Goal: Navigation & Orientation: Find specific page/section

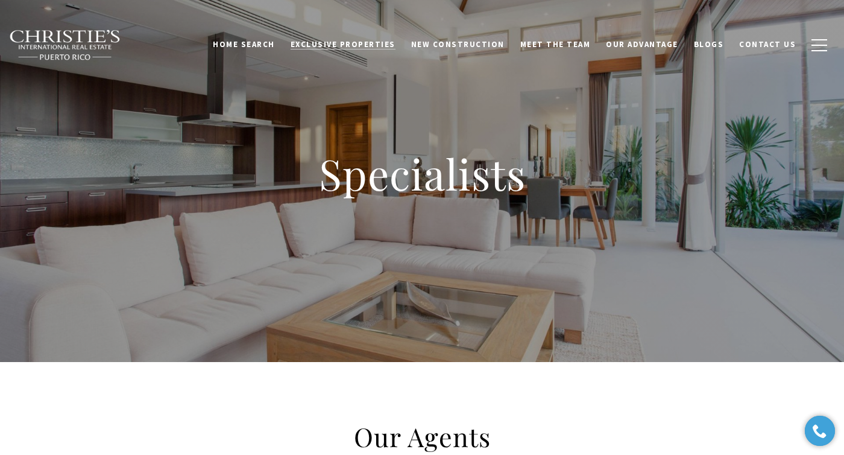
click at [341, 41] on span "Exclusive Properties" at bounding box center [343, 44] width 105 height 10
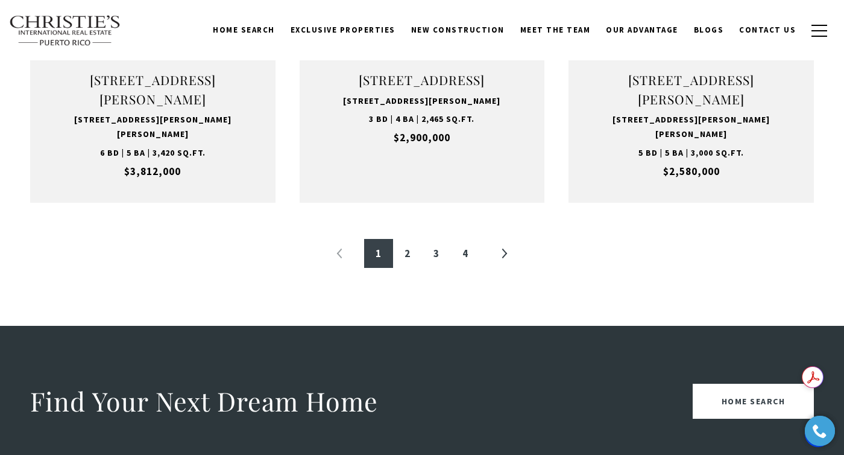
scroll to position [1377, 0]
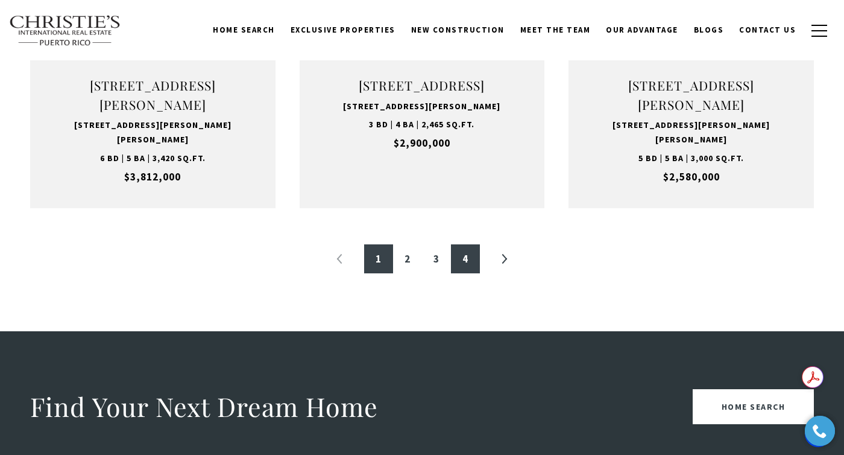
click at [467, 273] on link "4" at bounding box center [465, 258] width 29 height 29
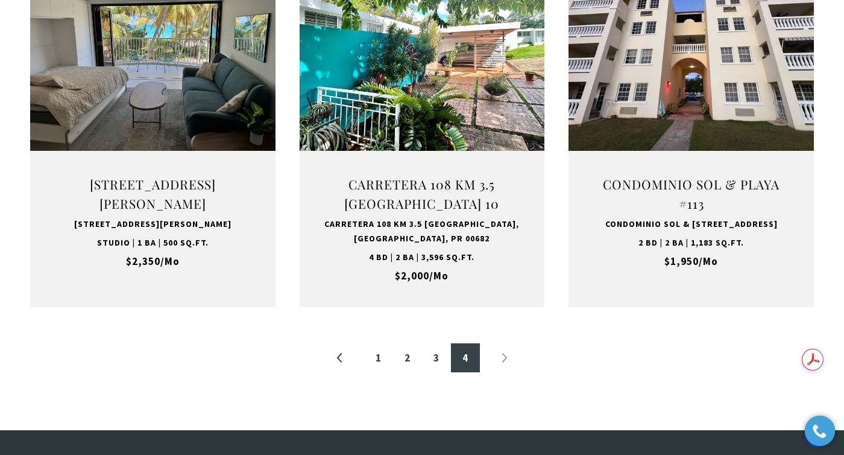
scroll to position [1281, 0]
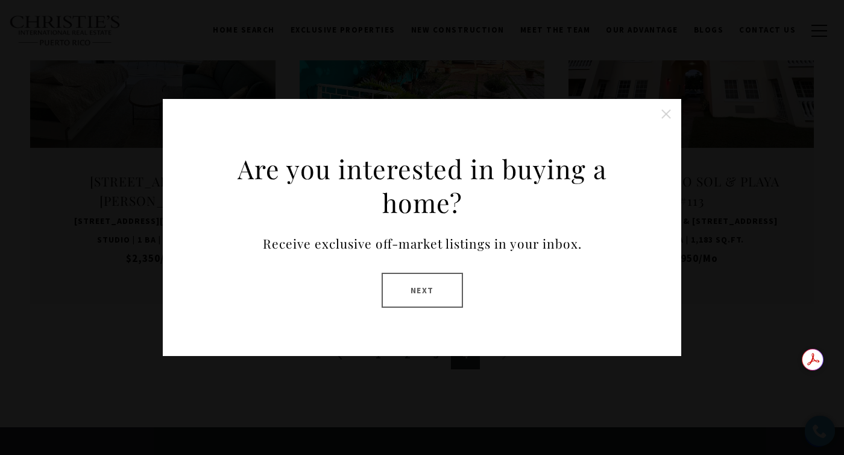
click at [668, 115] on button "Close this option" at bounding box center [666, 114] width 24 height 24
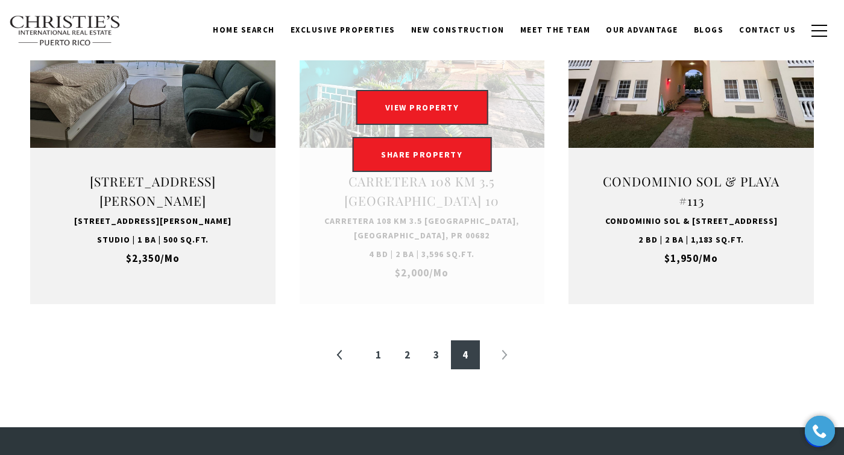
scroll to position [1268, 0]
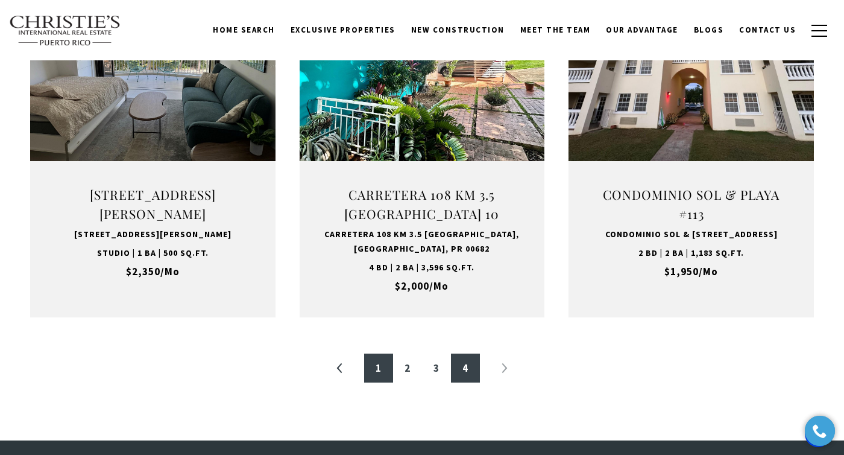
click at [373, 382] on link "1" at bounding box center [378, 367] width 29 height 29
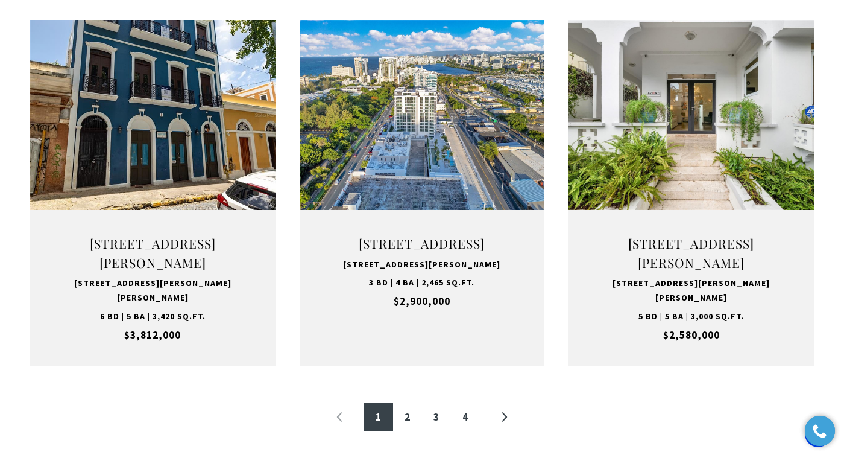
scroll to position [1220, 0]
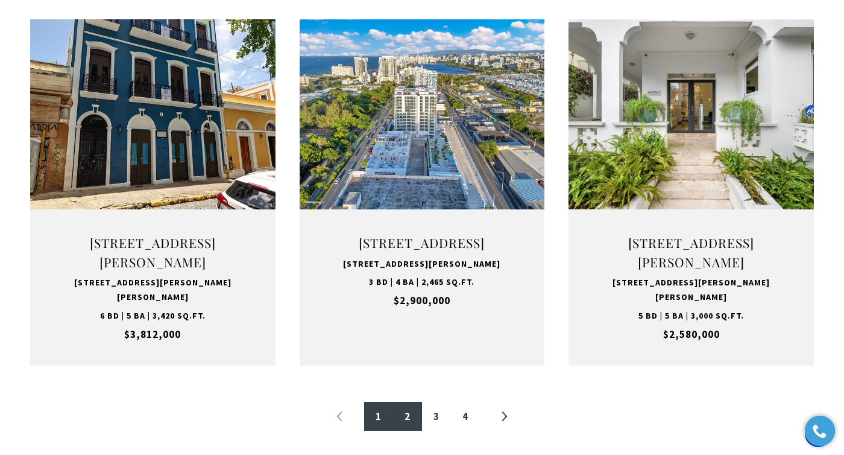
click at [403, 431] on link "2" at bounding box center [407, 416] width 29 height 29
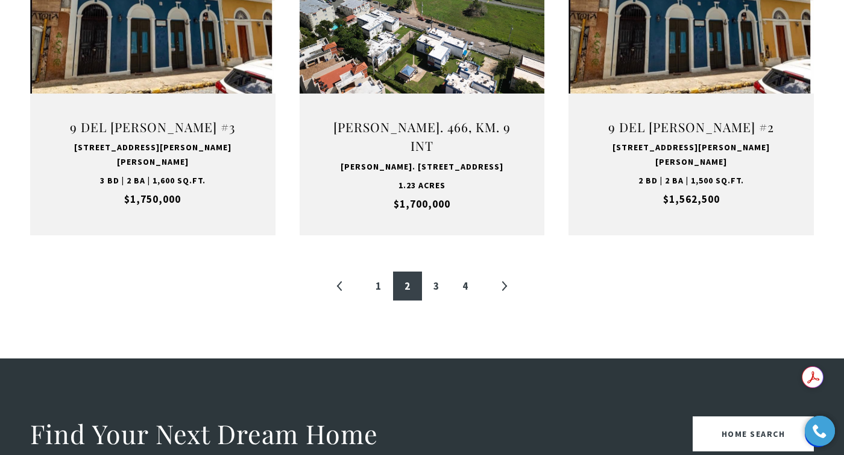
scroll to position [1360, 0]
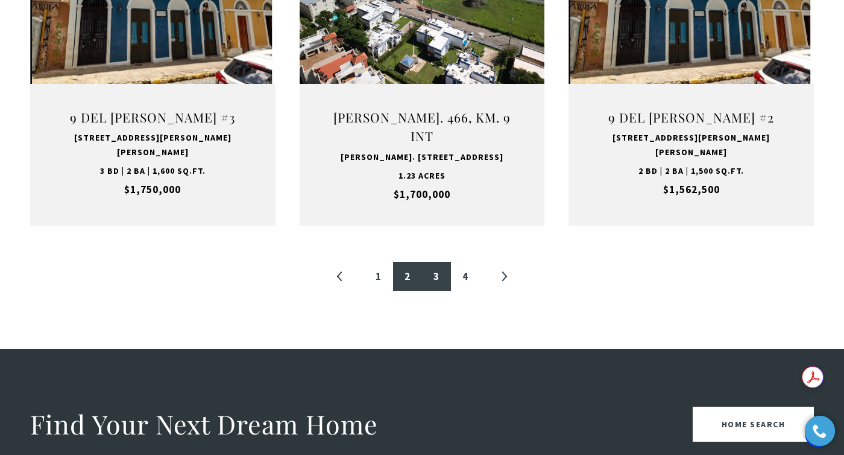
click at [440, 262] on link "3" at bounding box center [436, 276] width 29 height 29
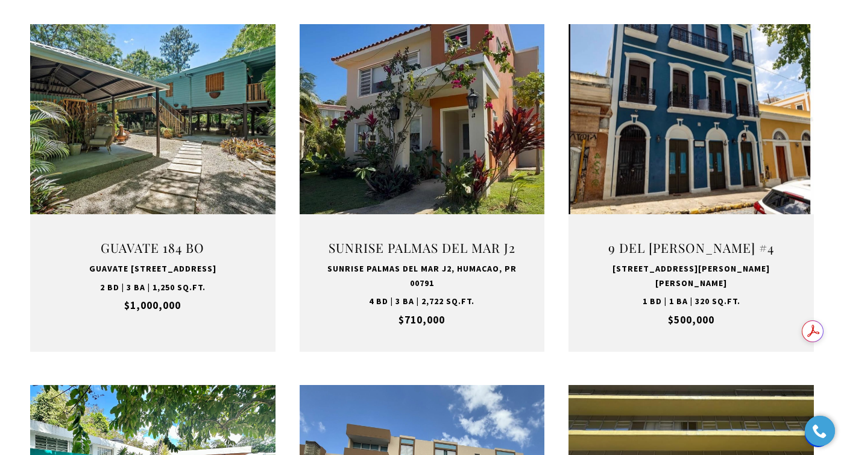
scroll to position [846, 0]
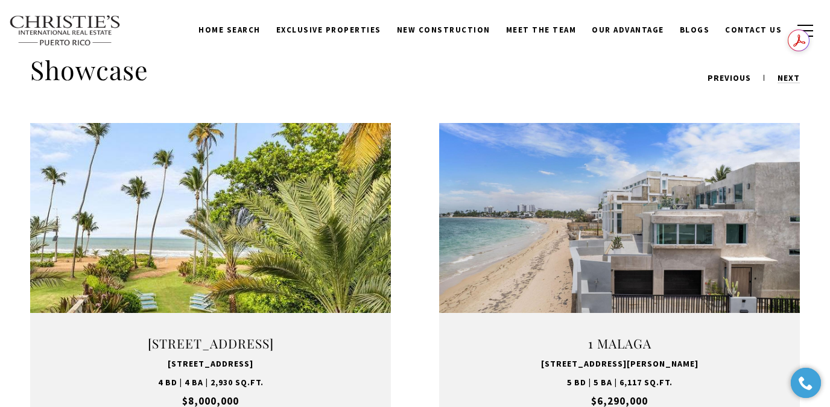
click at [822, 28] on div "Home Search Dorado Beach Rio Grande Humacao Coastal San Juan Guaynabo Puerto Ri…" at bounding box center [415, 30] width 830 height 60
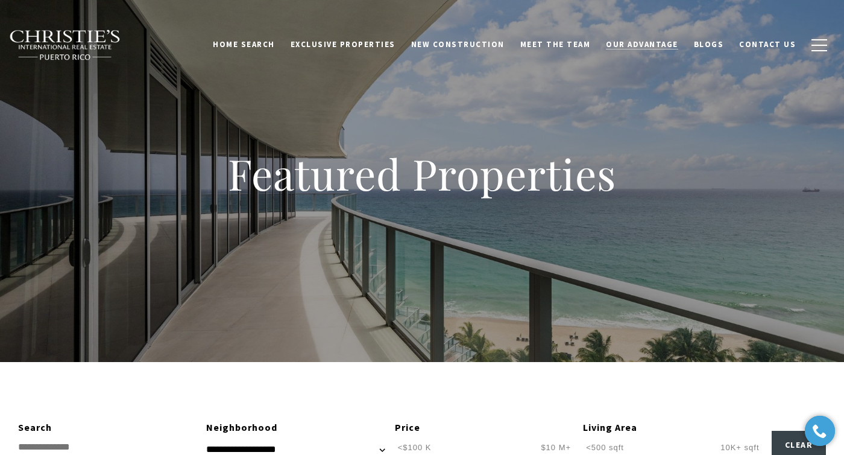
click at [648, 46] on span "Our Advantage" at bounding box center [642, 44] width 72 height 10
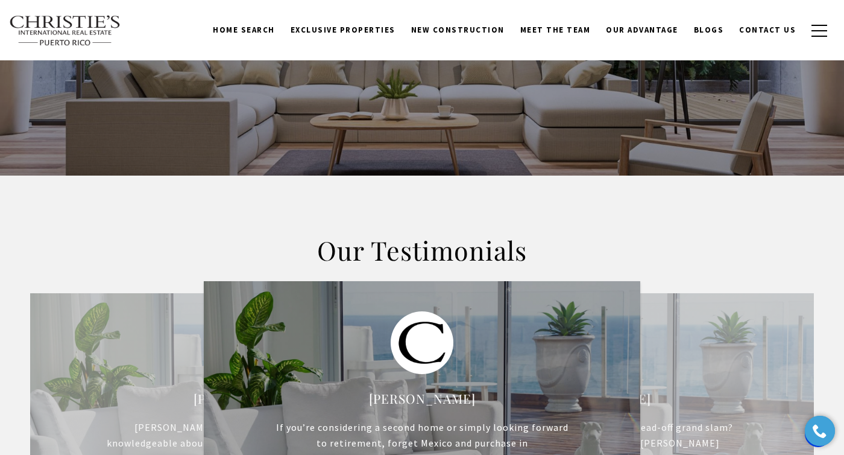
scroll to position [262, 0]
